Goal: Communication & Community: Share content

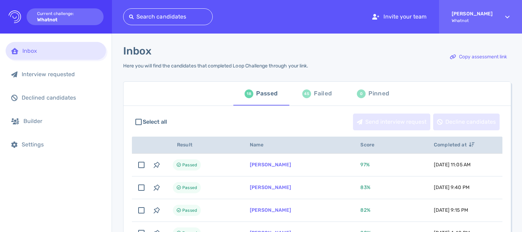
click at [325, 95] on div "Failed" at bounding box center [323, 94] width 18 height 11
click at [318, 93] on div "Failed" at bounding box center [323, 93] width 18 height 11
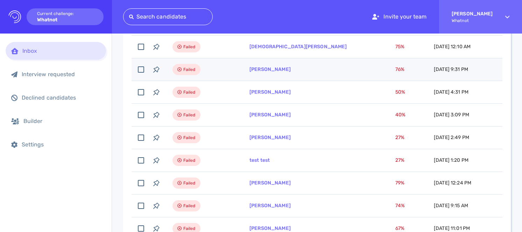
scroll to position [167, 0]
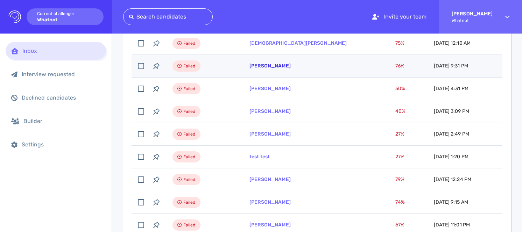
click at [291, 66] on link "[PERSON_NAME]" at bounding box center [270, 66] width 41 height 6
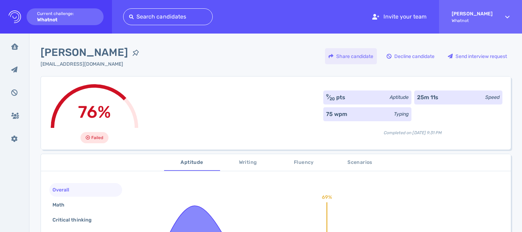
click at [344, 55] on div "Share candidate" at bounding box center [351, 56] width 52 height 16
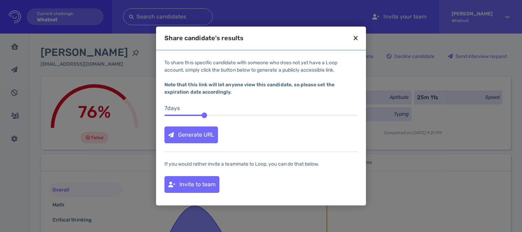
drag, startPoint x: 194, startPoint y: 134, endPoint x: 203, endPoint y: 134, distance: 9.1
click at [194, 134] on div "Generate URL" at bounding box center [191, 135] width 53 height 16
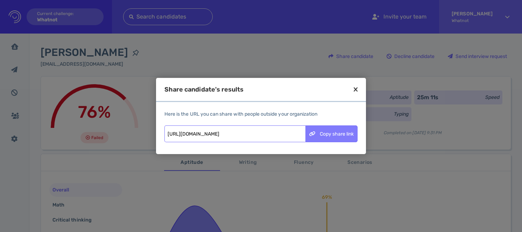
click at [344, 135] on div "Copy share link" at bounding box center [331, 134] width 51 height 16
click at [355, 91] on icon at bounding box center [356, 89] width 4 height 6
